Goal: Transaction & Acquisition: Download file/media

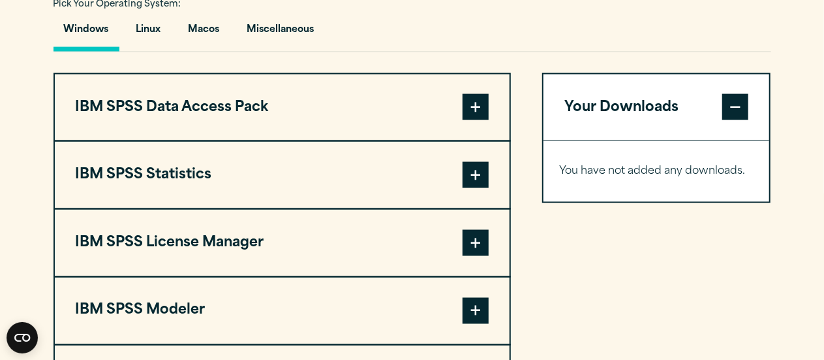
scroll to position [960, 0]
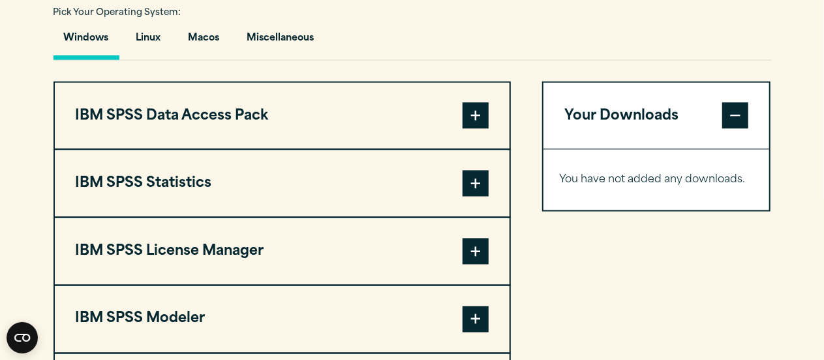
click at [464, 196] on span at bounding box center [476, 183] width 26 height 26
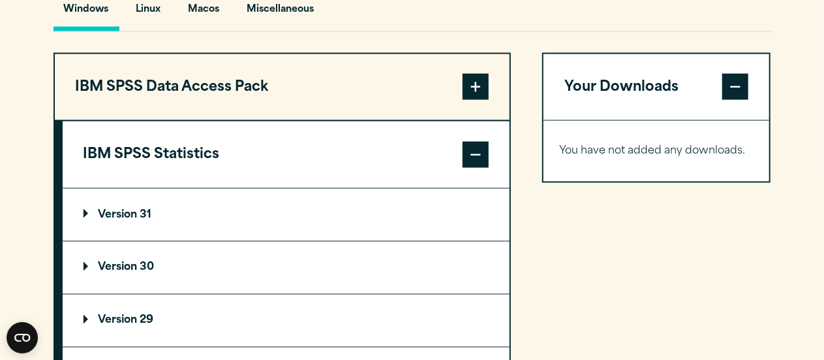
scroll to position [989, 0]
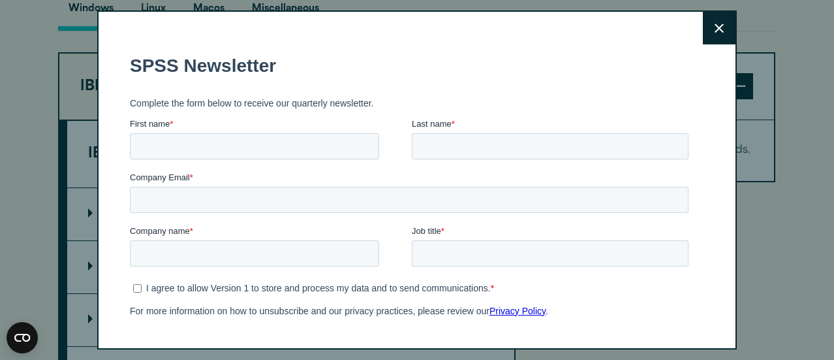
click at [118, 241] on div "Search for: Submit Site Search Part of Open Site Search Open Site Menu Close" at bounding box center [417, 128] width 834 height 2234
click at [191, 138] on input "First name *" at bounding box center [254, 146] width 249 height 26
type input "*******"
type input "******"
type input "*"
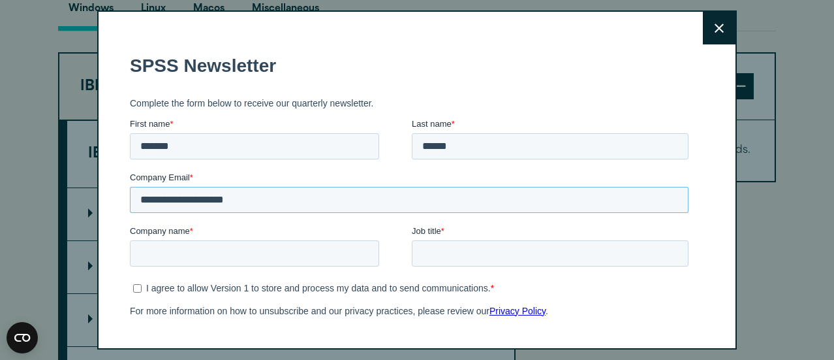
type input "**********"
click at [703, 41] on button "Close" at bounding box center [719, 28] width 33 height 33
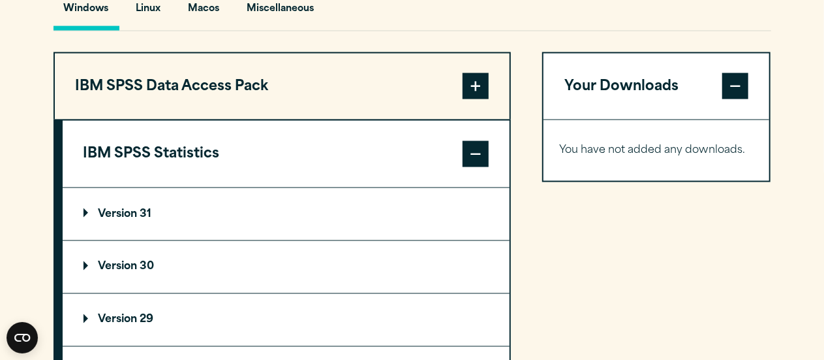
click at [133, 219] on p "Version 31" at bounding box center [118, 214] width 69 height 10
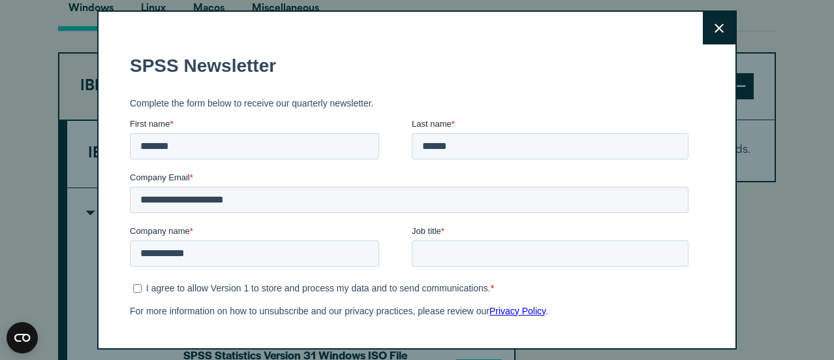
click at [703, 25] on button "Close" at bounding box center [719, 28] width 33 height 33
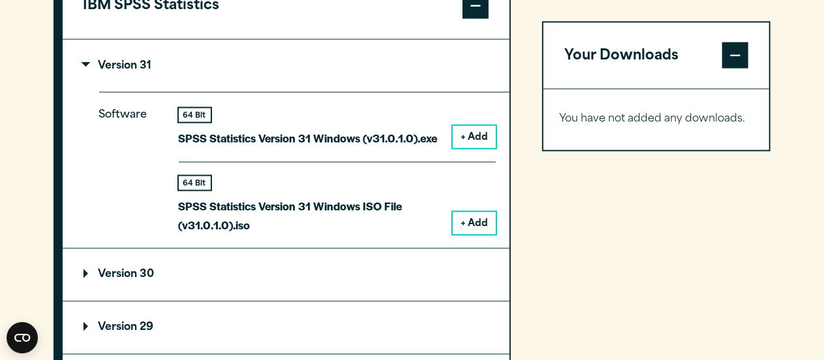
scroll to position [1138, 0]
click at [472, 148] on button "+ Add" at bounding box center [474, 136] width 43 height 22
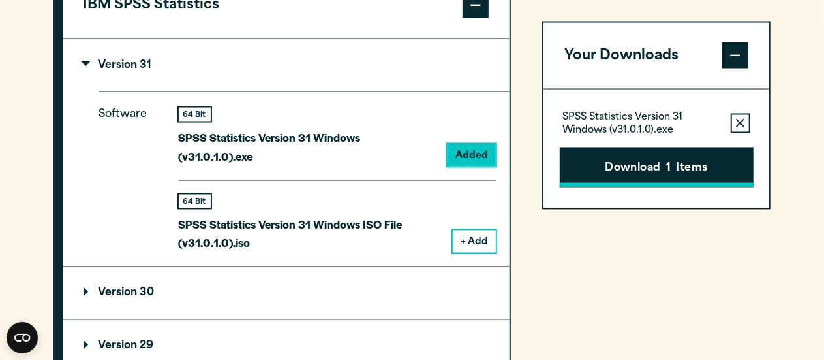
click at [586, 171] on button "Download 1 Items" at bounding box center [657, 167] width 194 height 40
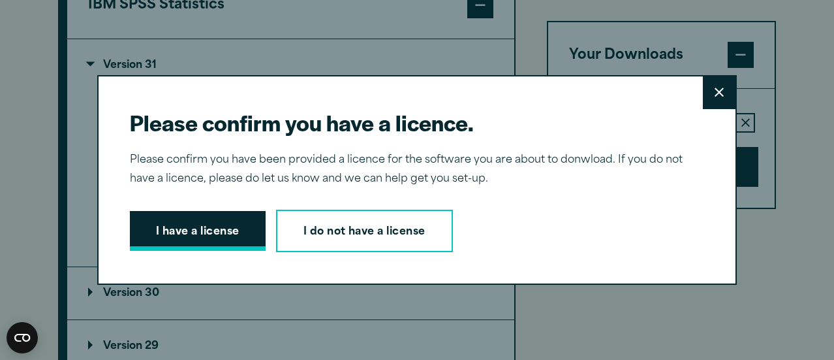
click at [210, 217] on button "I have a license" at bounding box center [198, 231] width 136 height 40
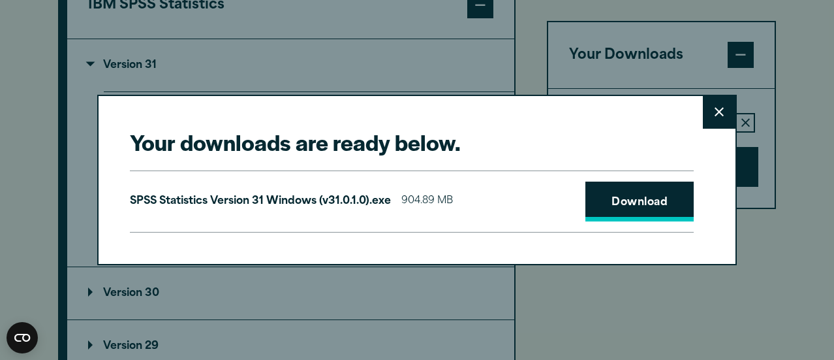
click at [643, 186] on link "Download" at bounding box center [640, 201] width 108 height 40
click at [707, 103] on button "Close" at bounding box center [719, 112] width 33 height 33
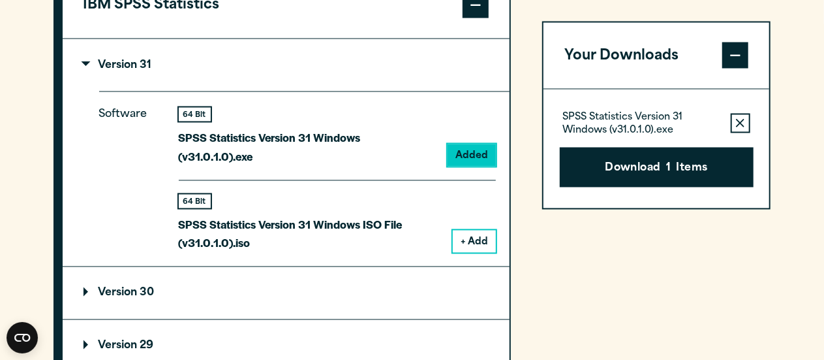
click at [83, 84] on summary "Version 31" at bounding box center [286, 65] width 447 height 52
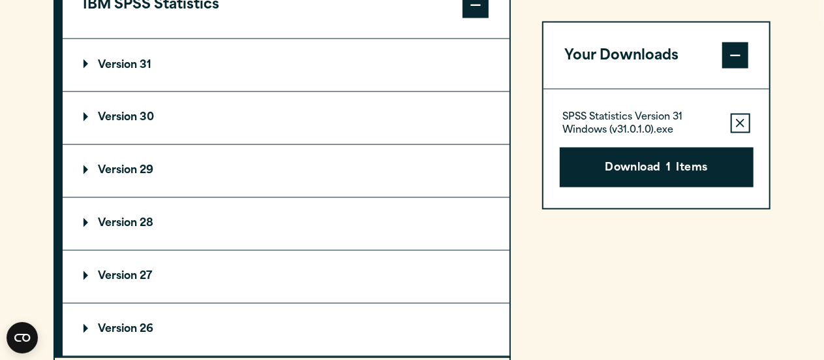
click at [100, 123] on p "Version 30" at bounding box center [119, 118] width 71 height 10
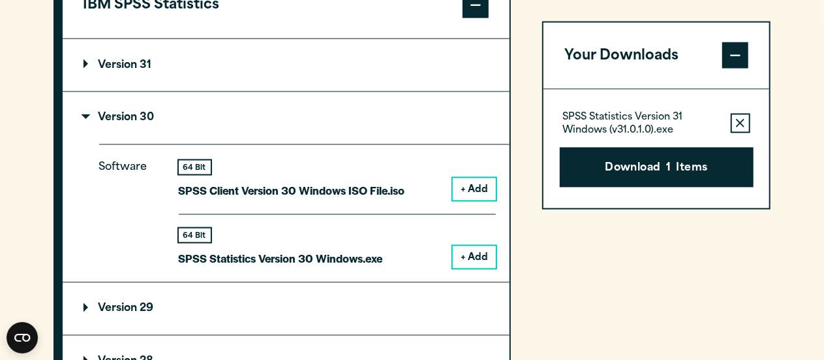
click at [744, 119] on icon "button" at bounding box center [740, 123] width 8 height 9
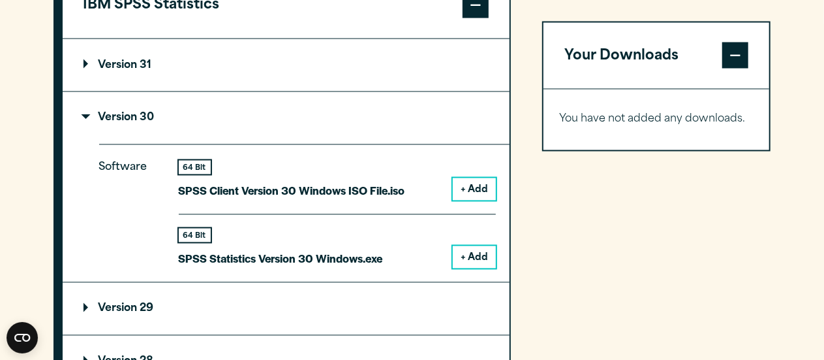
click at [744, 119] on p "You have not added any downloads." at bounding box center [657, 119] width 194 height 19
click at [342, 123] on summary "Version 30" at bounding box center [286, 118] width 447 height 52
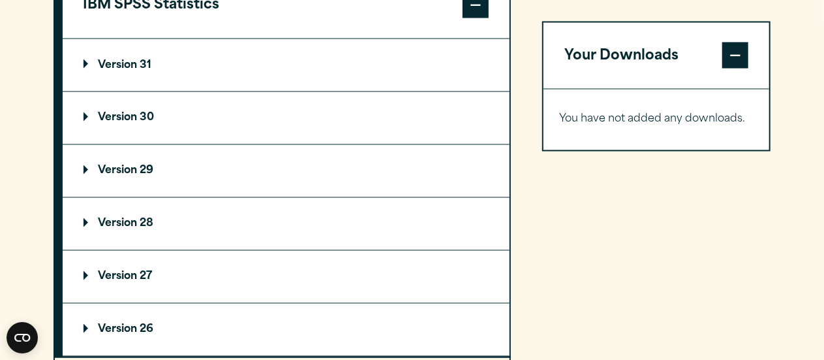
click at [255, 140] on summary "Version 30" at bounding box center [286, 118] width 447 height 52
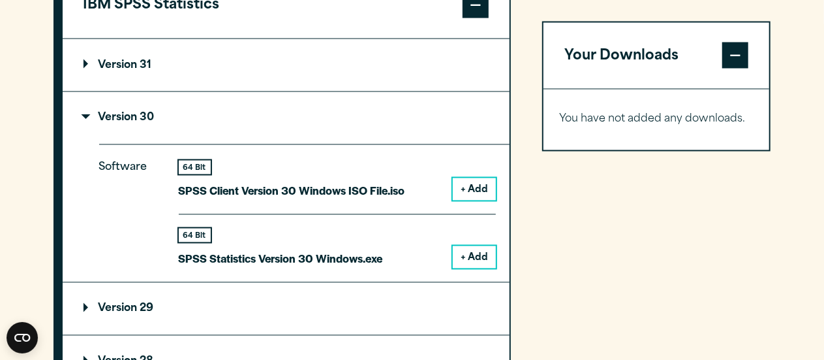
click at [475, 268] on button "+ Add" at bounding box center [474, 257] width 43 height 22
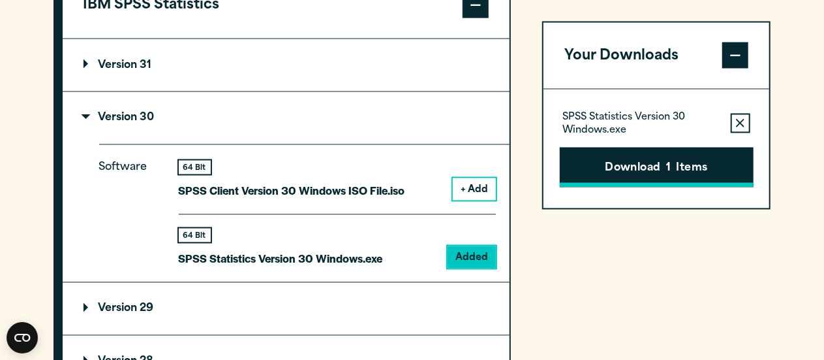
click at [633, 159] on button "Download 1 Items" at bounding box center [657, 167] width 194 height 40
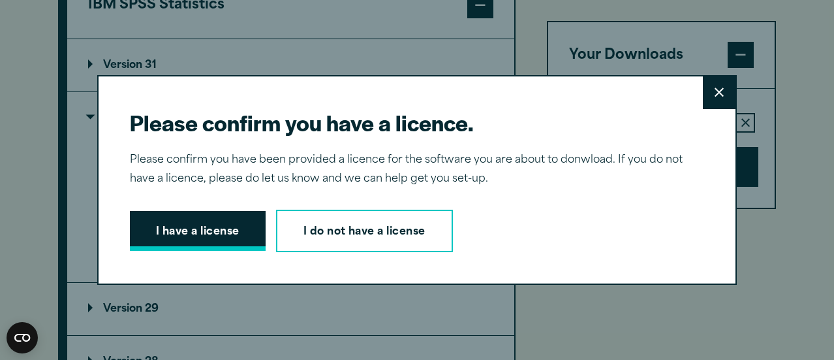
click at [197, 222] on button "I have a license" at bounding box center [198, 231] width 136 height 40
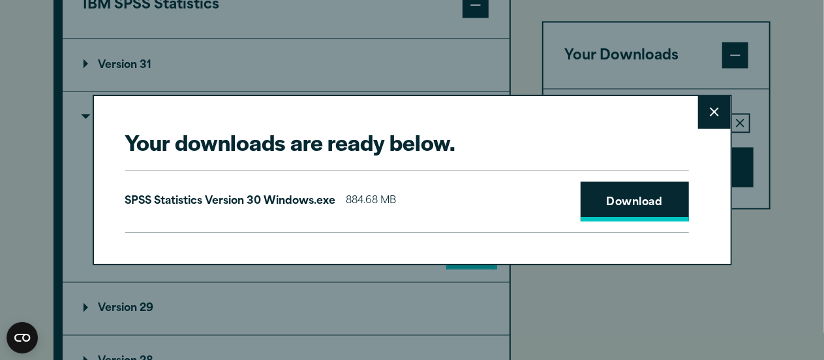
click at [614, 188] on link "Download" at bounding box center [635, 201] width 108 height 40
